Goal: Navigation & Orientation: Find specific page/section

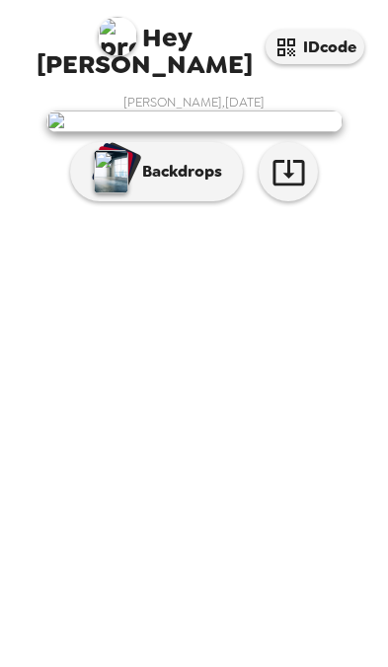
click at [260, 132] on img at bounding box center [194, 121] width 296 height 22
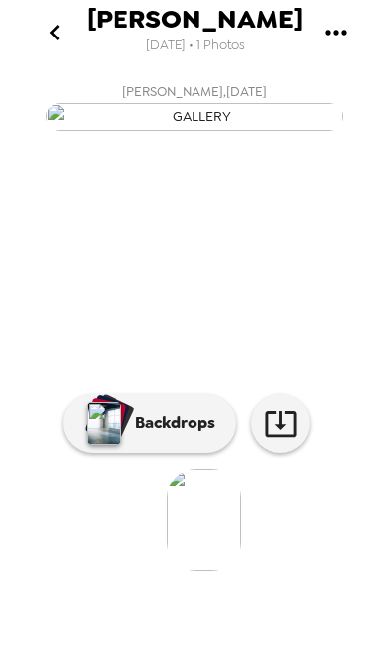
click at [154, 435] on p "Backdrops" at bounding box center [170, 423] width 90 height 24
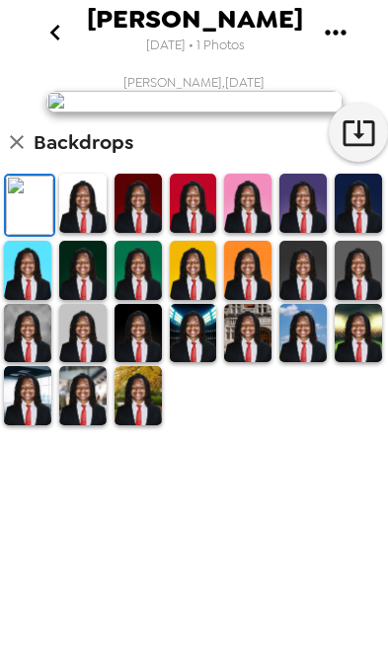
scroll to position [129, 0]
click at [57, 37] on icon "go back" at bounding box center [55, 33] width 10 height 16
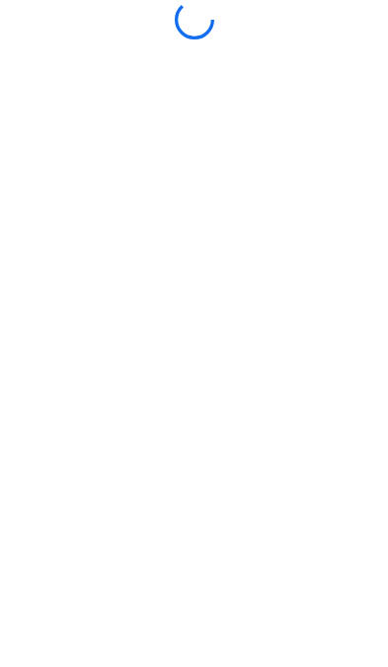
scroll to position [97, 0]
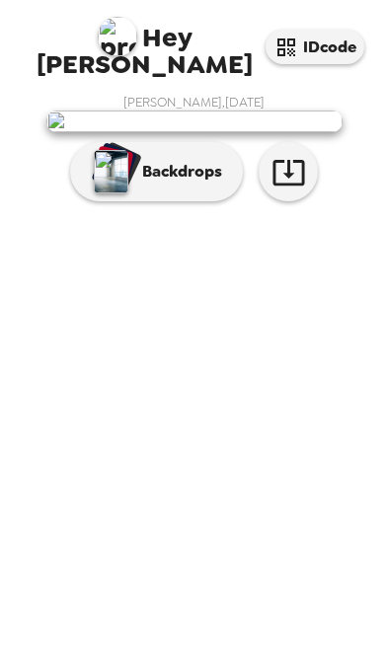
click at [156, 183] on p "Backdrops" at bounding box center [177, 172] width 90 height 24
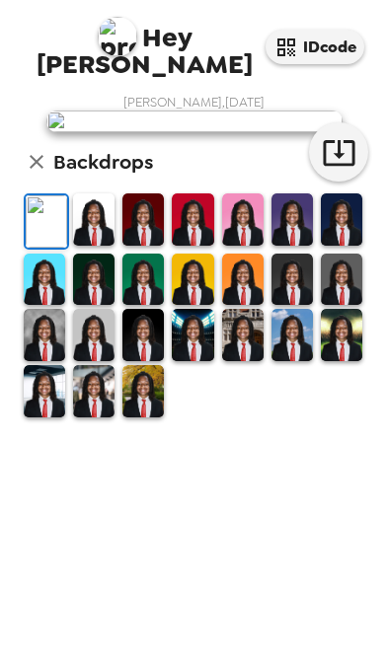
click at [156, 246] on img at bounding box center [142, 219] width 41 height 52
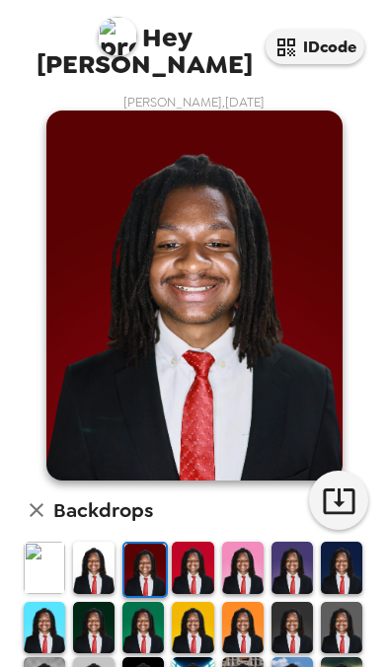
click at [245, 542] on img at bounding box center [242, 568] width 41 height 52
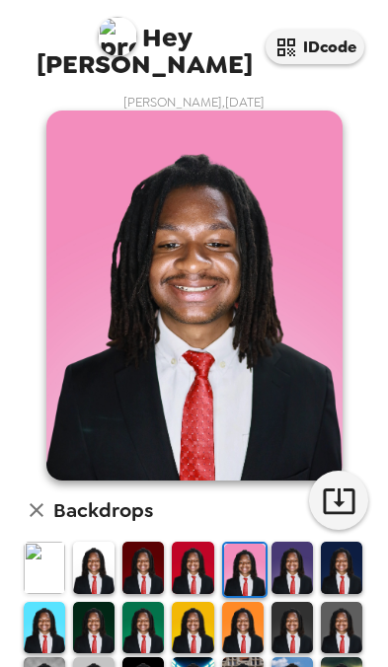
click at [60, 542] on img at bounding box center [44, 568] width 41 height 52
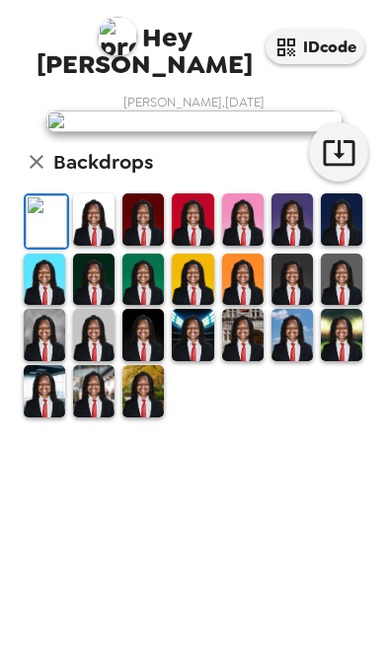
click at [107, 246] on img at bounding box center [93, 219] width 41 height 52
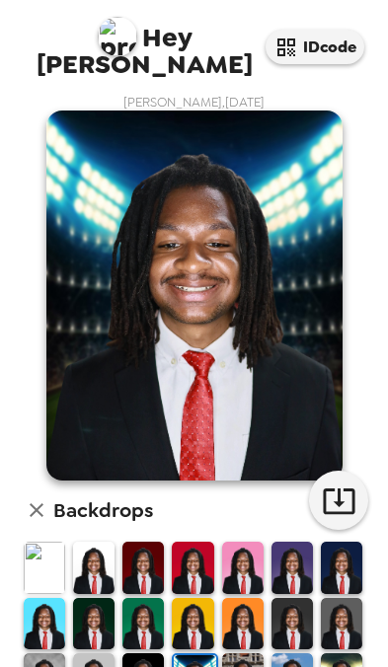
click at [233, 653] on img at bounding box center [242, 679] width 41 height 52
